Goal: Task Accomplishment & Management: Manage account settings

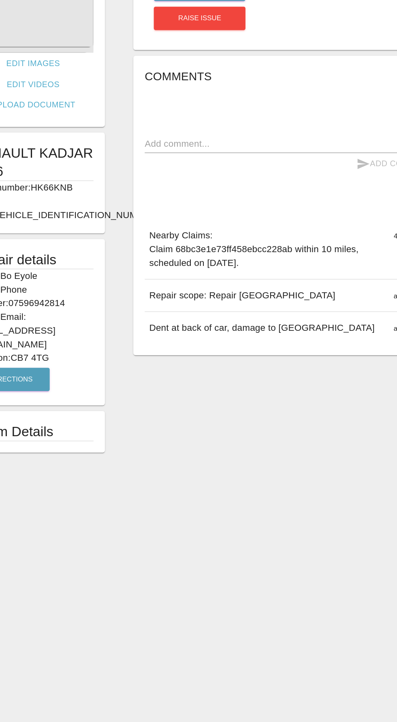
click at [268, 310] on div "Repair scope: Repair Tailgate an hour ago" at bounding box center [274, 321] width 208 height 23
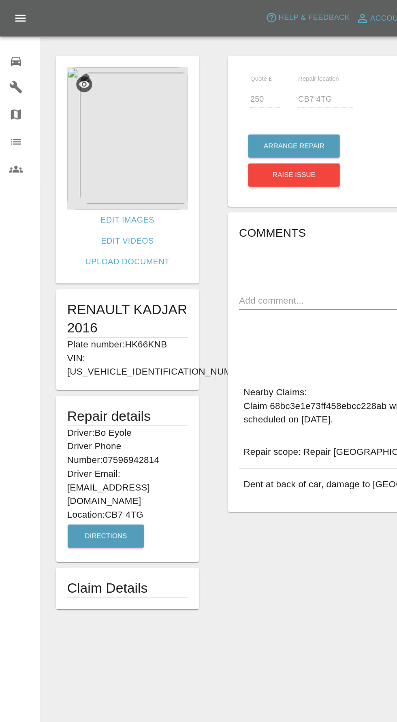
click at [100, 98] on img at bounding box center [91, 98] width 86 height 101
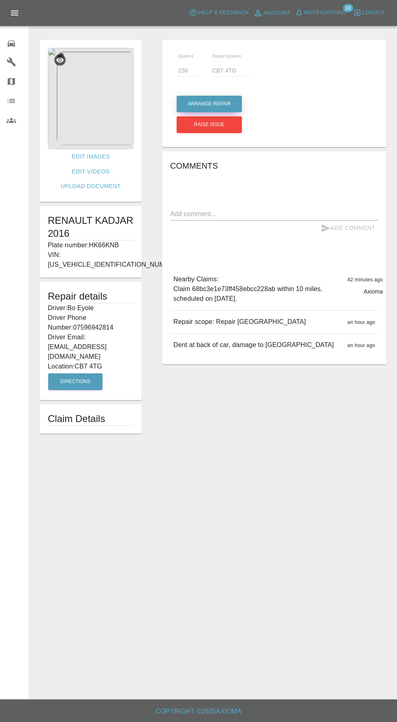
click at [202, 104] on button "Arrange Repair" at bounding box center [209, 104] width 65 height 17
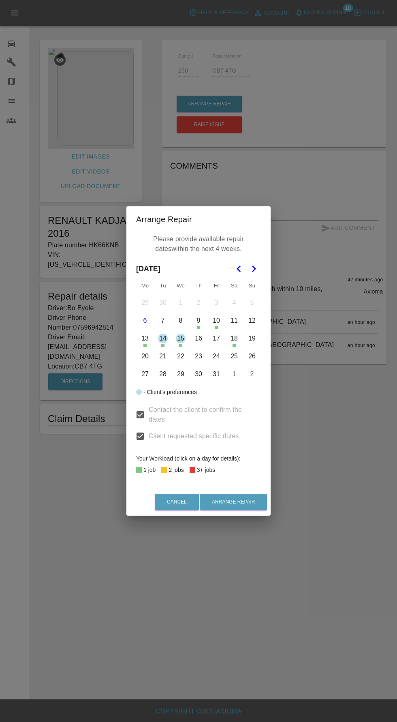
click at [318, 213] on div "Arrange Repair Please provide available repair dates within the next 4 weeks. O…" at bounding box center [198, 361] width 397 height 722
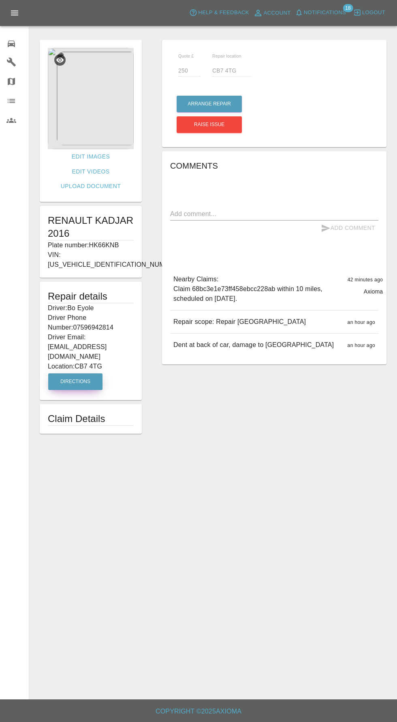
click at [66, 373] on button "Directions" at bounding box center [75, 381] width 54 height 17
click at [199, 104] on button "Arrange Repair" at bounding box center [209, 104] width 65 height 17
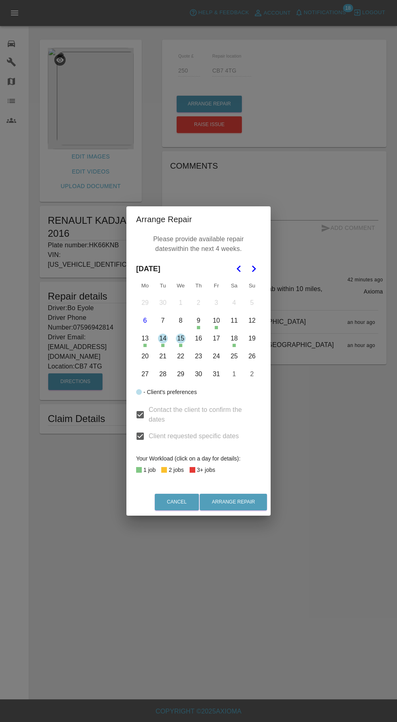
click at [254, 269] on icon "Go to the Next Month" at bounding box center [254, 269] width 10 height 10
click at [238, 269] on icon "Go to the Previous Month" at bounding box center [239, 269] width 10 height 10
click at [195, 337] on button "16" at bounding box center [198, 338] width 17 height 17
click at [216, 338] on button "17" at bounding box center [216, 338] width 17 height 17
click at [144, 356] on button "20" at bounding box center [145, 356] width 17 height 17
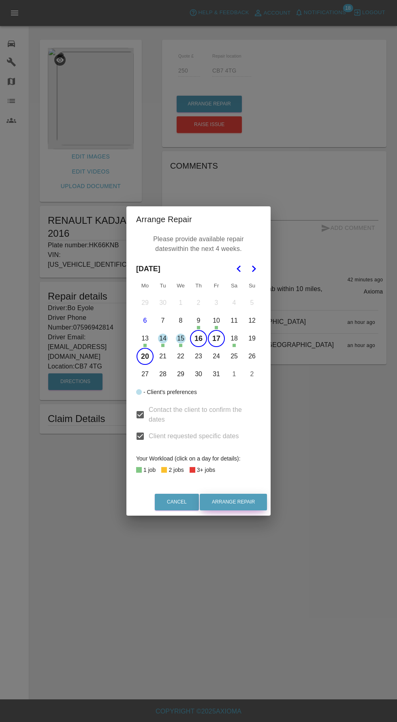
click at [237, 502] on button "Arrange Repair" at bounding box center [233, 501] width 67 height 17
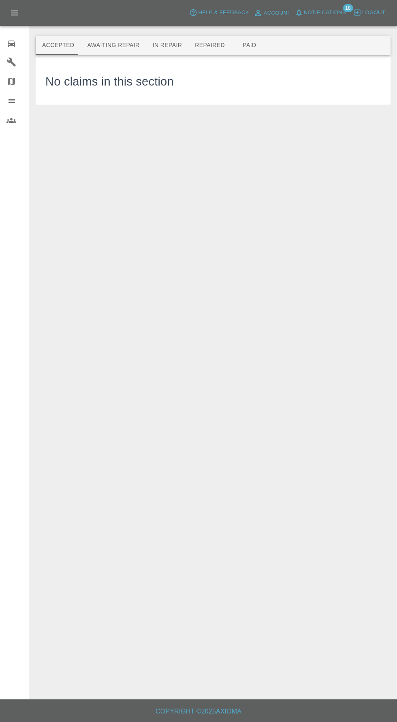
click at [327, 10] on span "Notifications" at bounding box center [325, 12] width 42 height 9
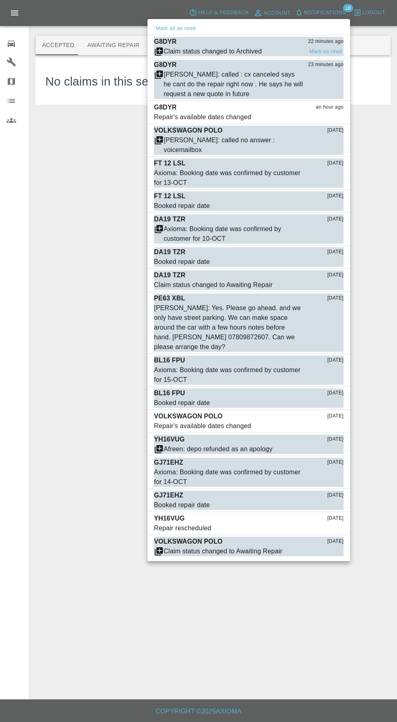
click at [182, 44] on div "G8DYR 22 minutes ago" at bounding box center [249, 42] width 190 height 10
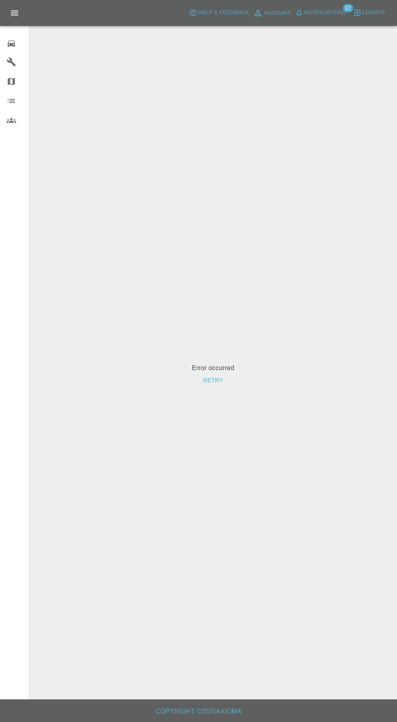
click at [11, 43] on icon at bounding box center [11, 44] width 7 height 6
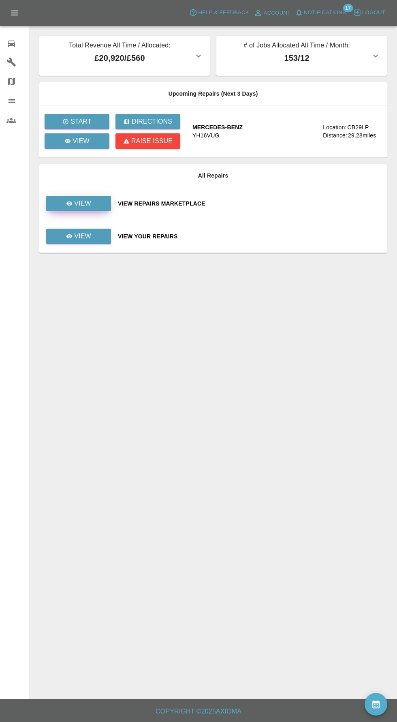
click at [70, 203] on icon at bounding box center [69, 203] width 6 height 4
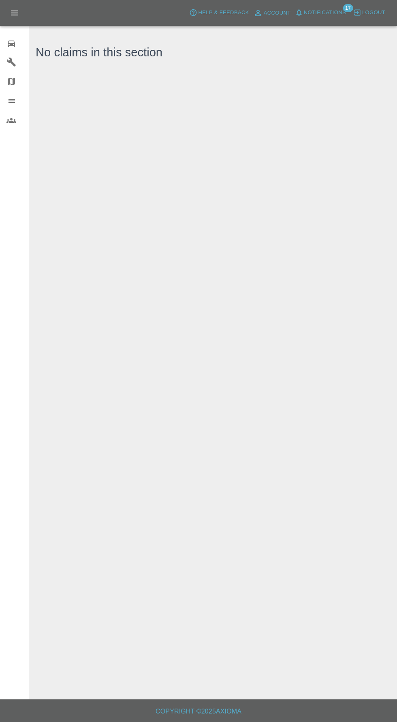
click at [11, 43] on icon at bounding box center [11, 44] width 7 height 6
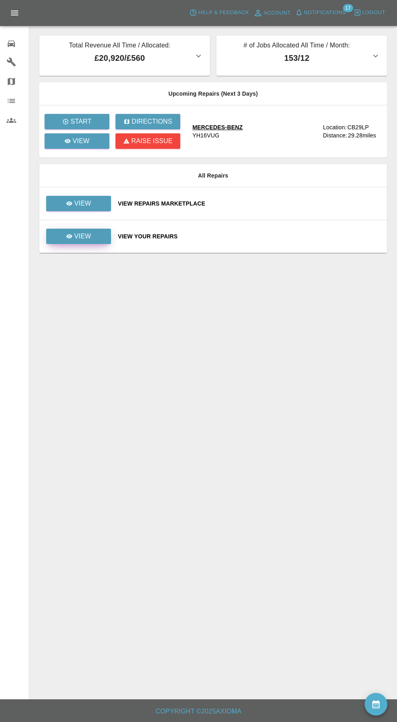
click at [72, 235] on icon at bounding box center [69, 236] width 6 height 4
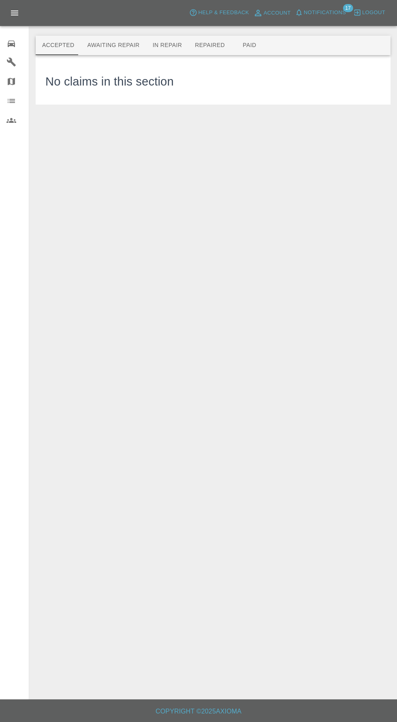
click at [94, 52] on button "Awaiting Repair" at bounding box center [113, 45] width 65 height 19
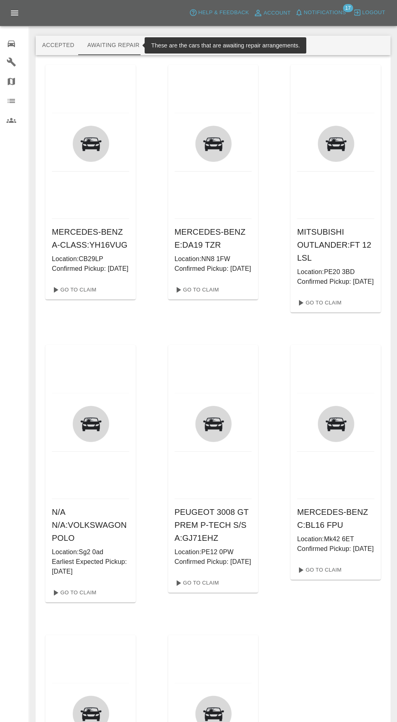
click at [111, 45] on button "Awaiting Repair" at bounding box center [113, 45] width 65 height 19
